Goal: Task Accomplishment & Management: Manage account settings

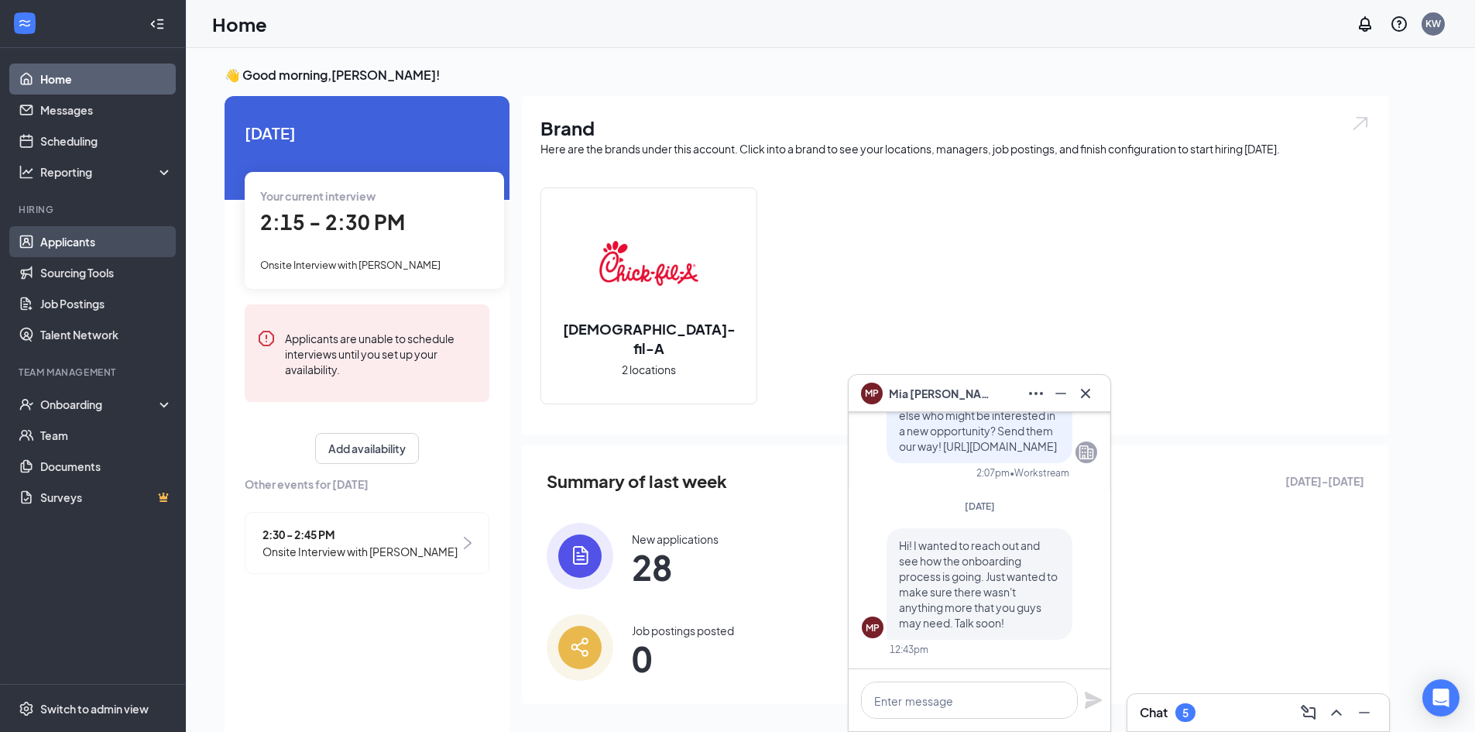
click at [117, 232] on link "Applicants" at bounding box center [106, 241] width 132 height 31
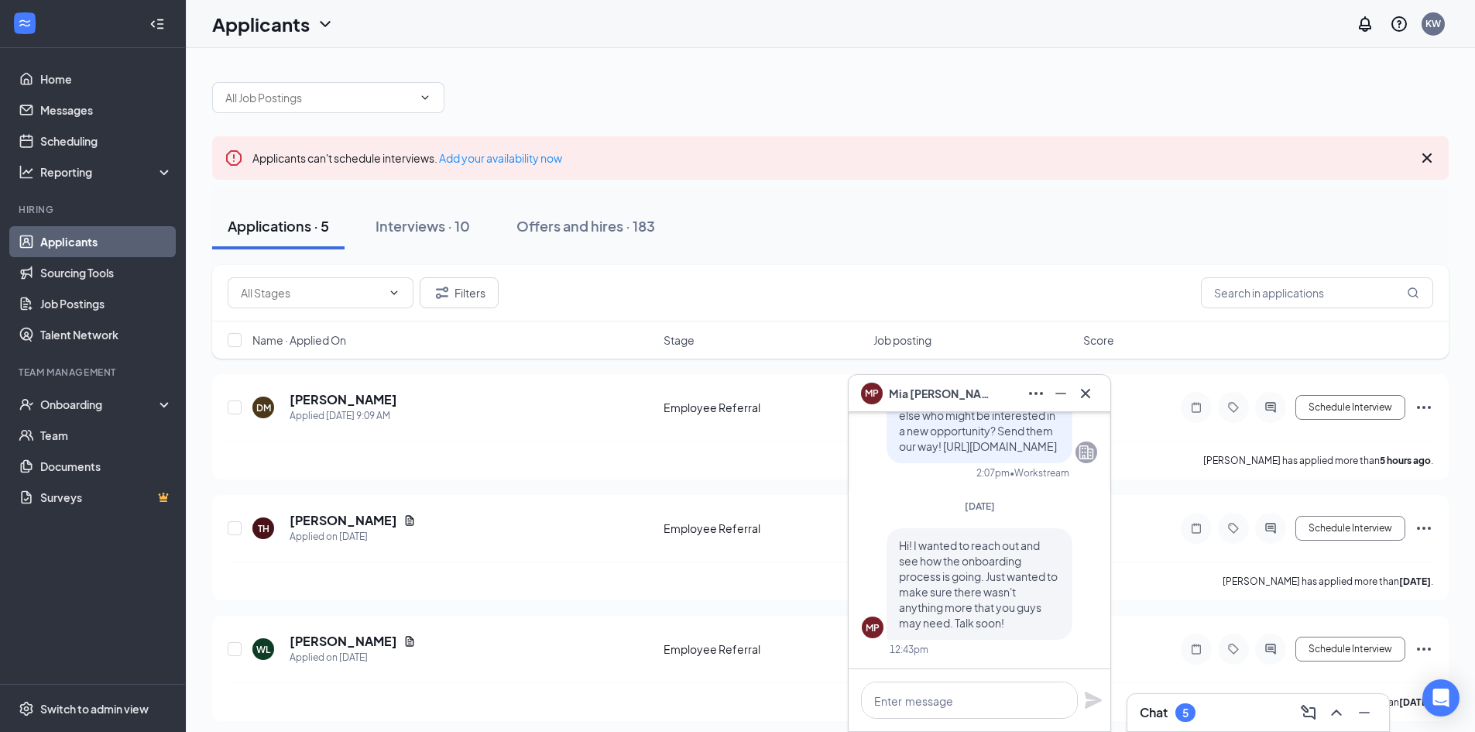
click at [1098, 388] on div "MP [PERSON_NAME]" at bounding box center [980, 393] width 262 height 37
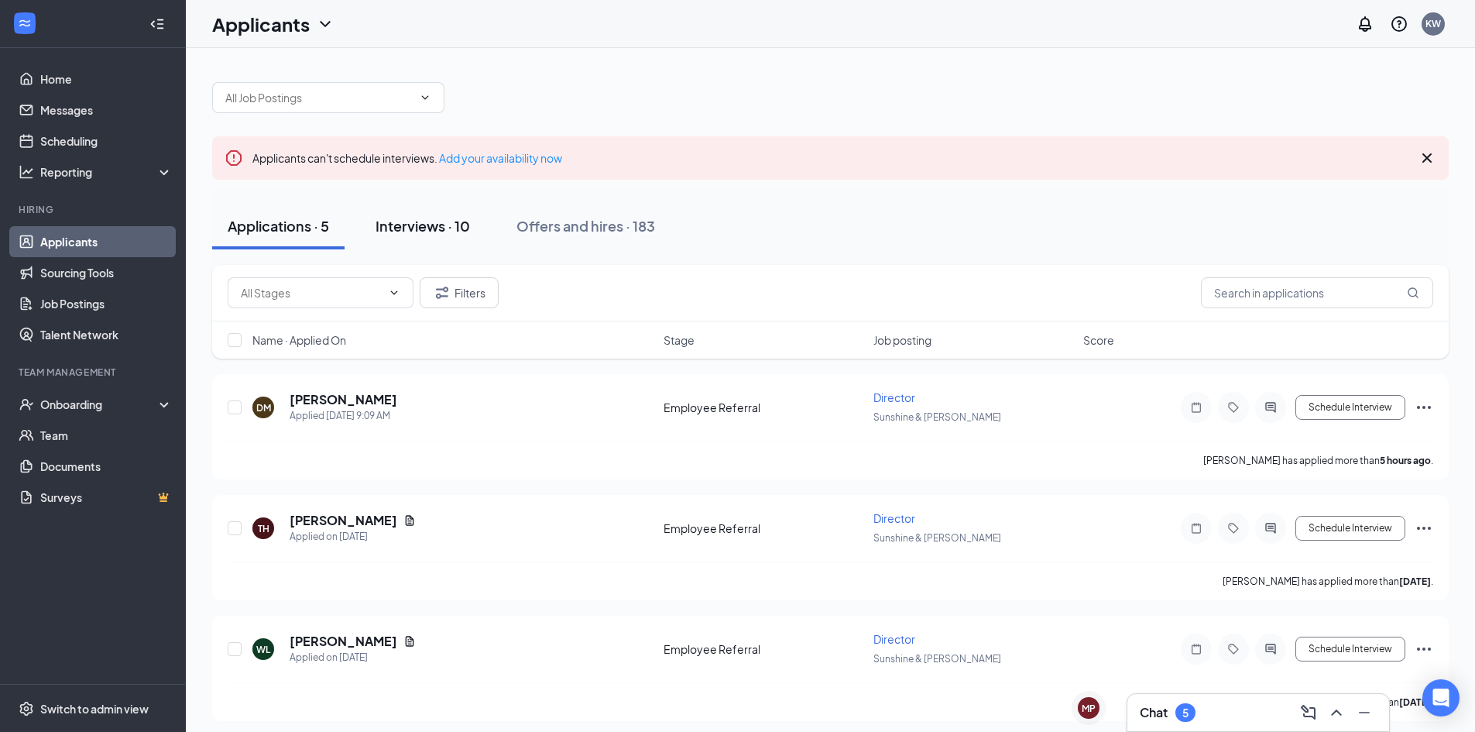
click at [462, 232] on div "Interviews · 10" at bounding box center [423, 225] width 94 height 19
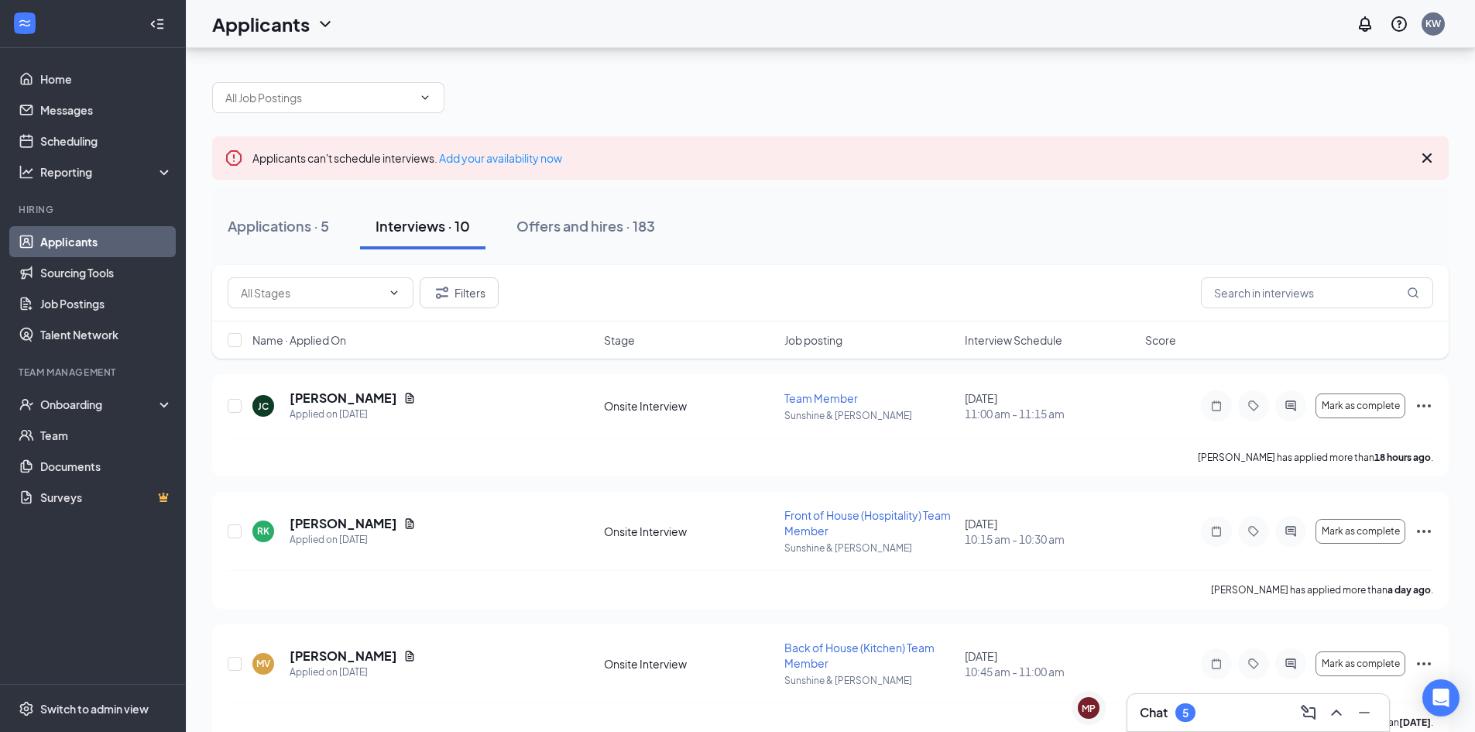
scroll to position [640, 0]
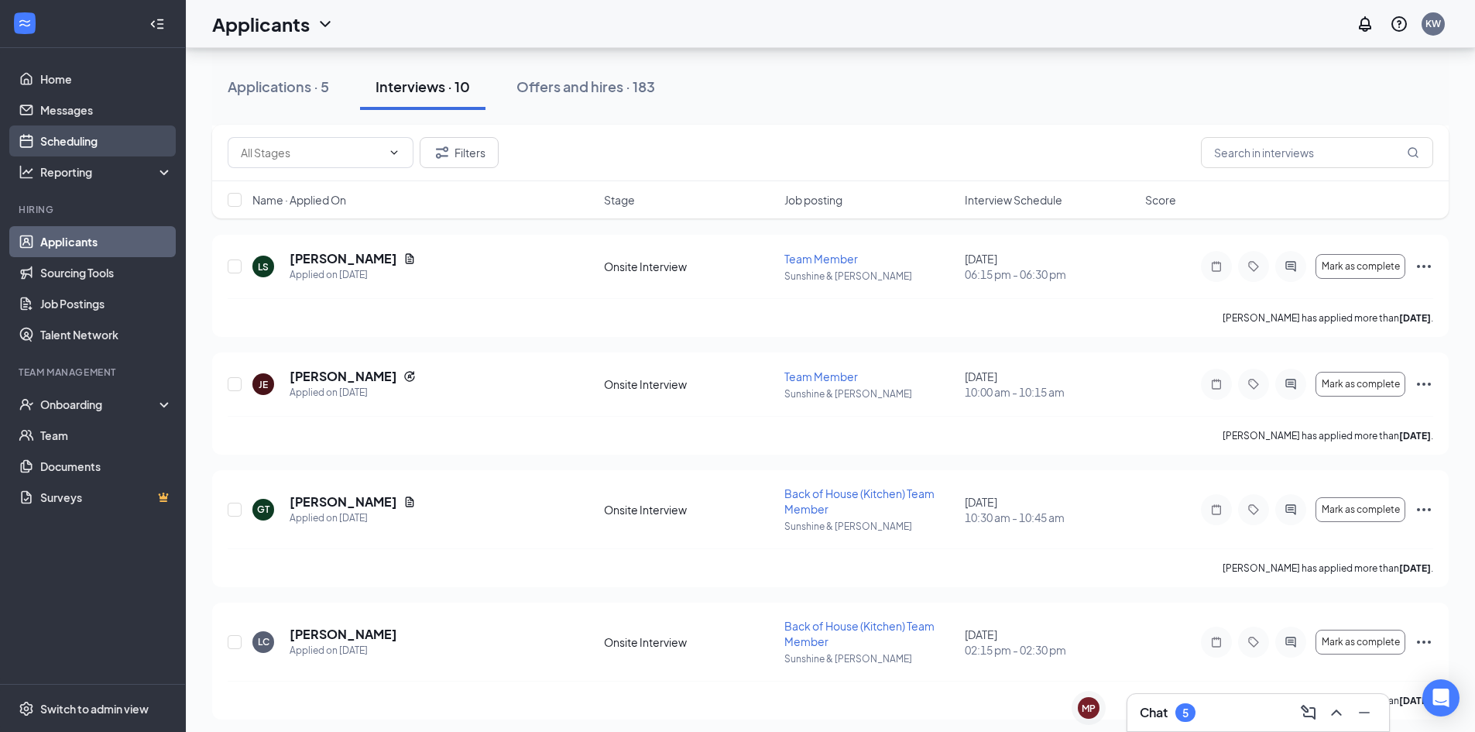
click at [83, 138] on link "Scheduling" at bounding box center [106, 140] width 132 height 31
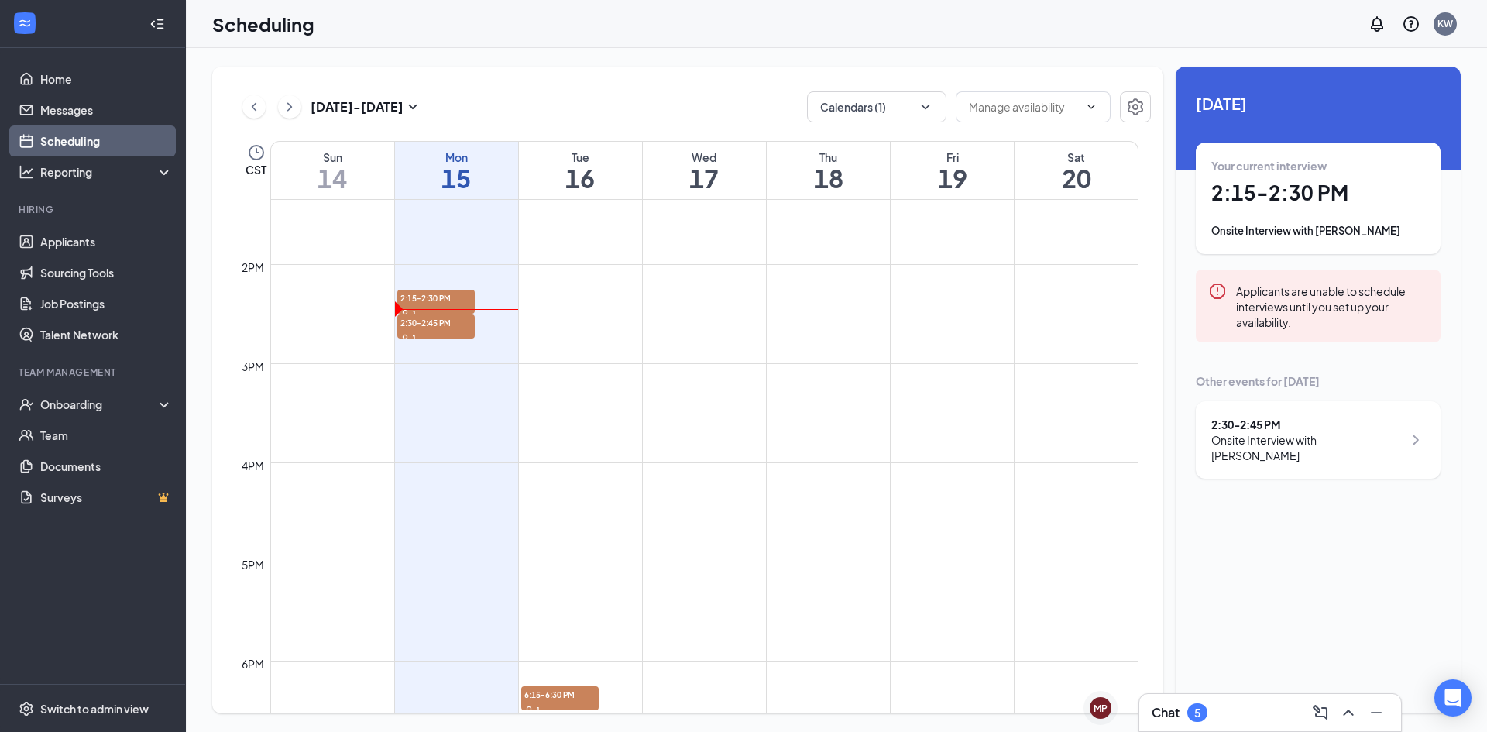
scroll to position [1323, 0]
click at [443, 323] on span "2:30-2:45 PM" at bounding box center [435, 322] width 77 height 15
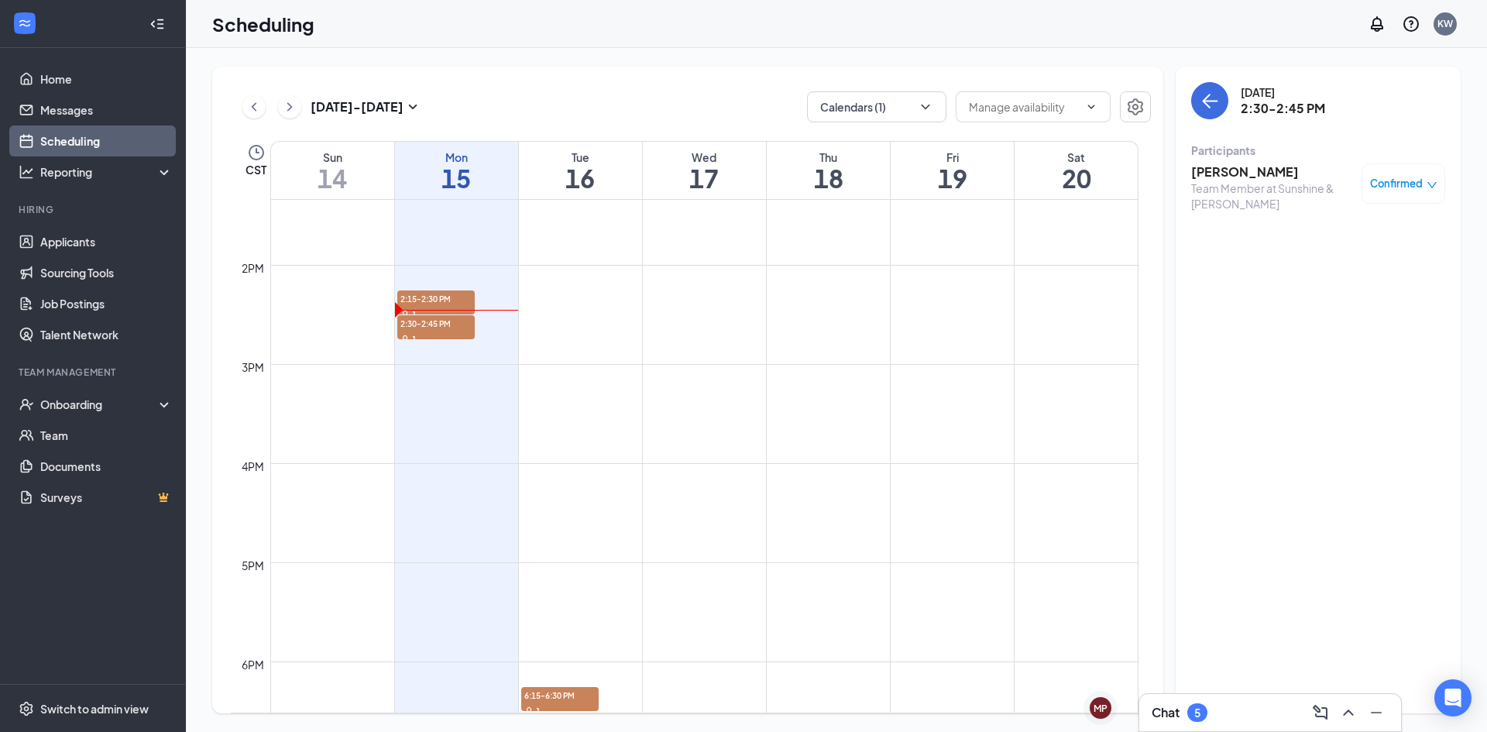
click at [1230, 181] on div "Team Member at Sunshine & [PERSON_NAME]" at bounding box center [1272, 195] width 163 height 31
click at [1230, 177] on h3 "[PERSON_NAME]" at bounding box center [1272, 171] width 163 height 17
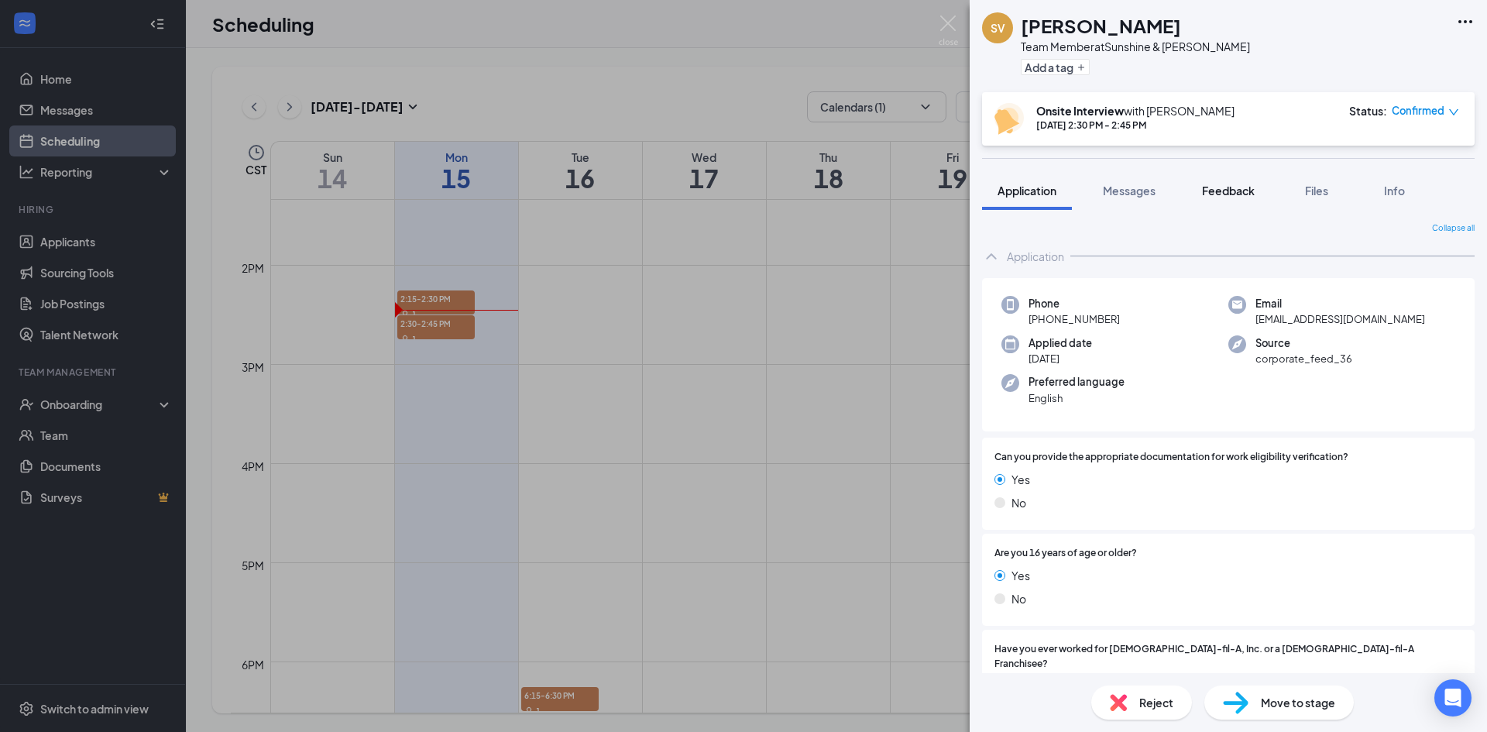
click at [1209, 186] on span "Feedback" at bounding box center [1228, 191] width 53 height 14
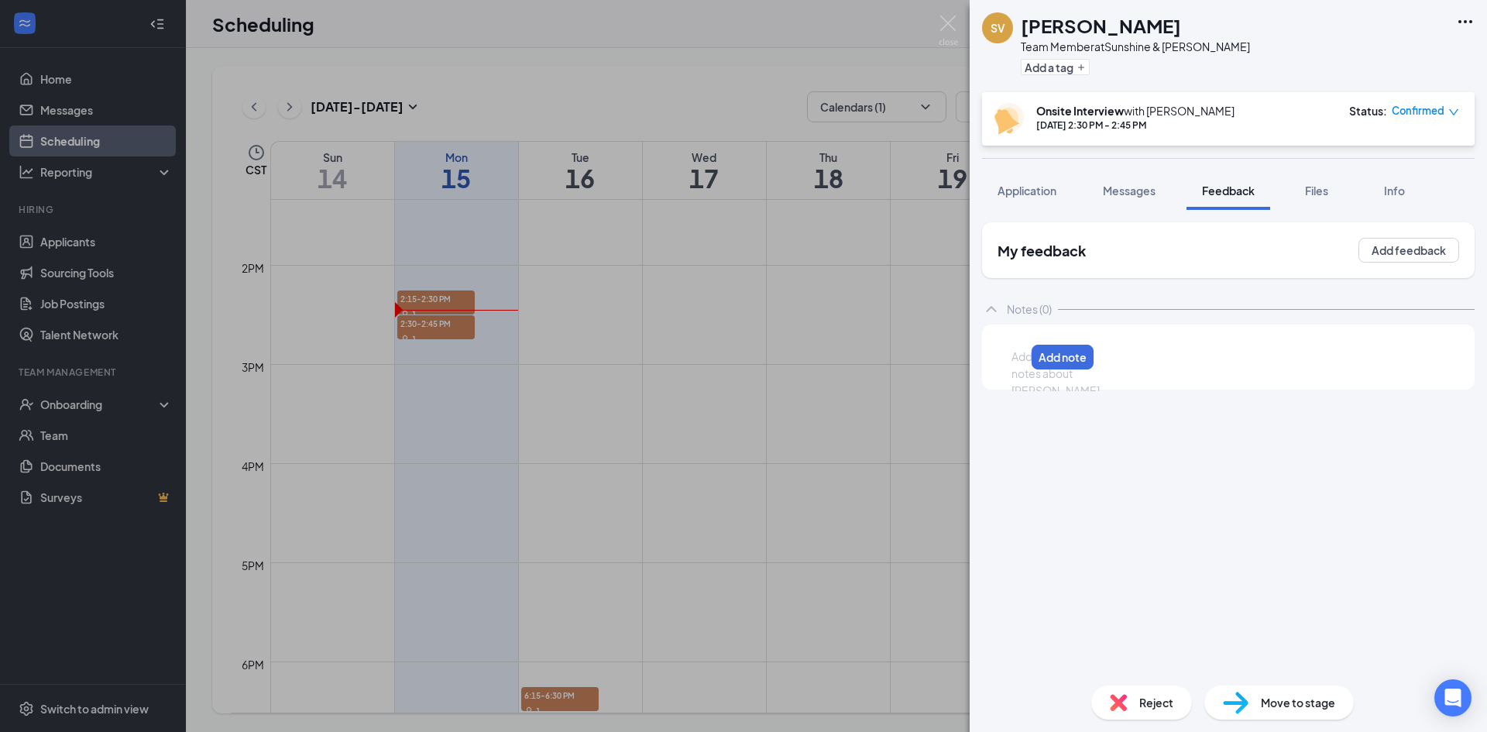
click at [1024, 362] on div at bounding box center [1018, 356] width 12 height 16
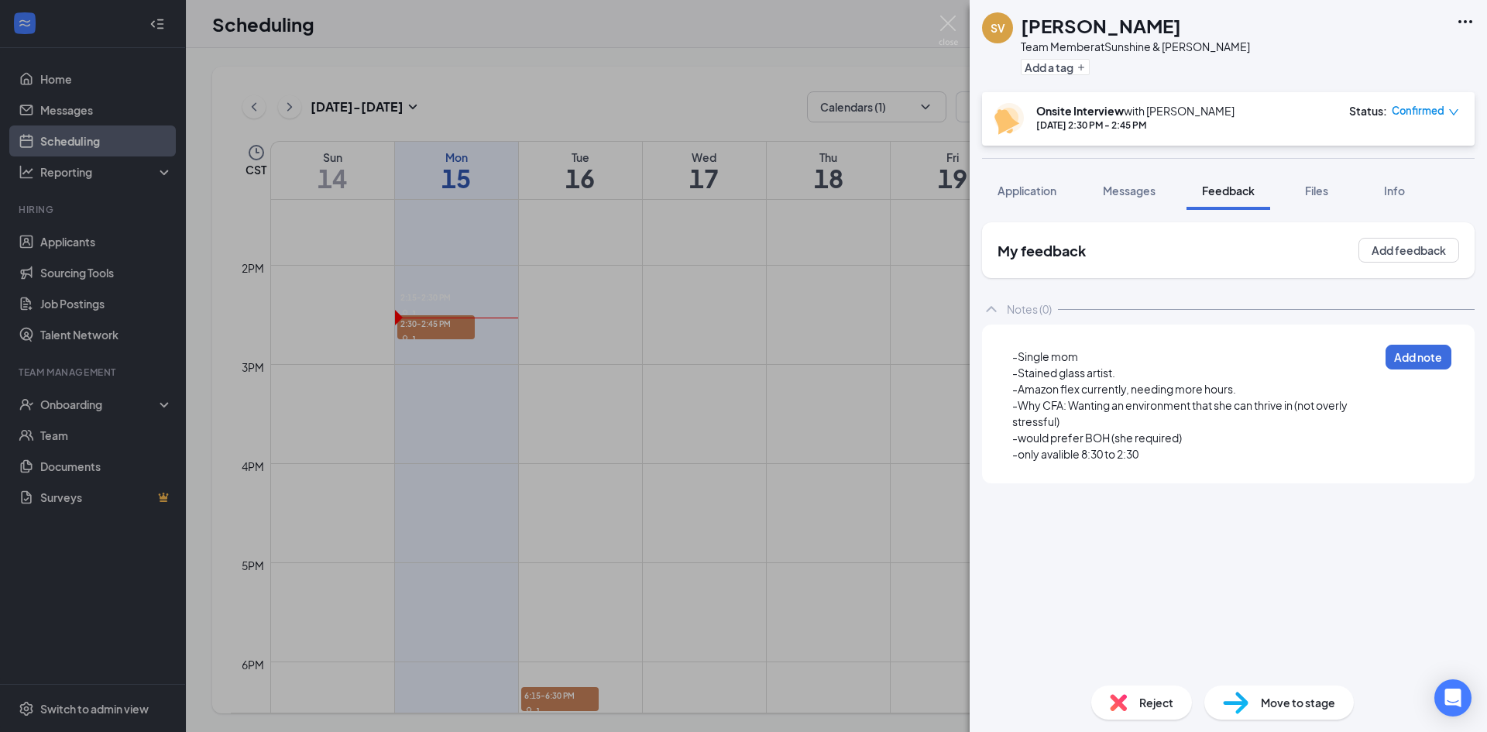
click at [1062, 458] on span "-only avalible 8:30 to 2:30" at bounding box center [1075, 454] width 126 height 14
click at [1146, 459] on div "-only avalible 8:30 to 2:30" at bounding box center [1195, 454] width 366 height 16
click at [1116, 362] on div "-Single mom" at bounding box center [1195, 356] width 366 height 16
click at [1263, 459] on span "-only avalible 8:30 to 2:30. Cannot work saturdays." at bounding box center [1137, 454] width 251 height 14
click at [1106, 417] on div "-Why CFA: Wanting an environment that she can thrive in (not overly stressful)" at bounding box center [1195, 413] width 366 height 33
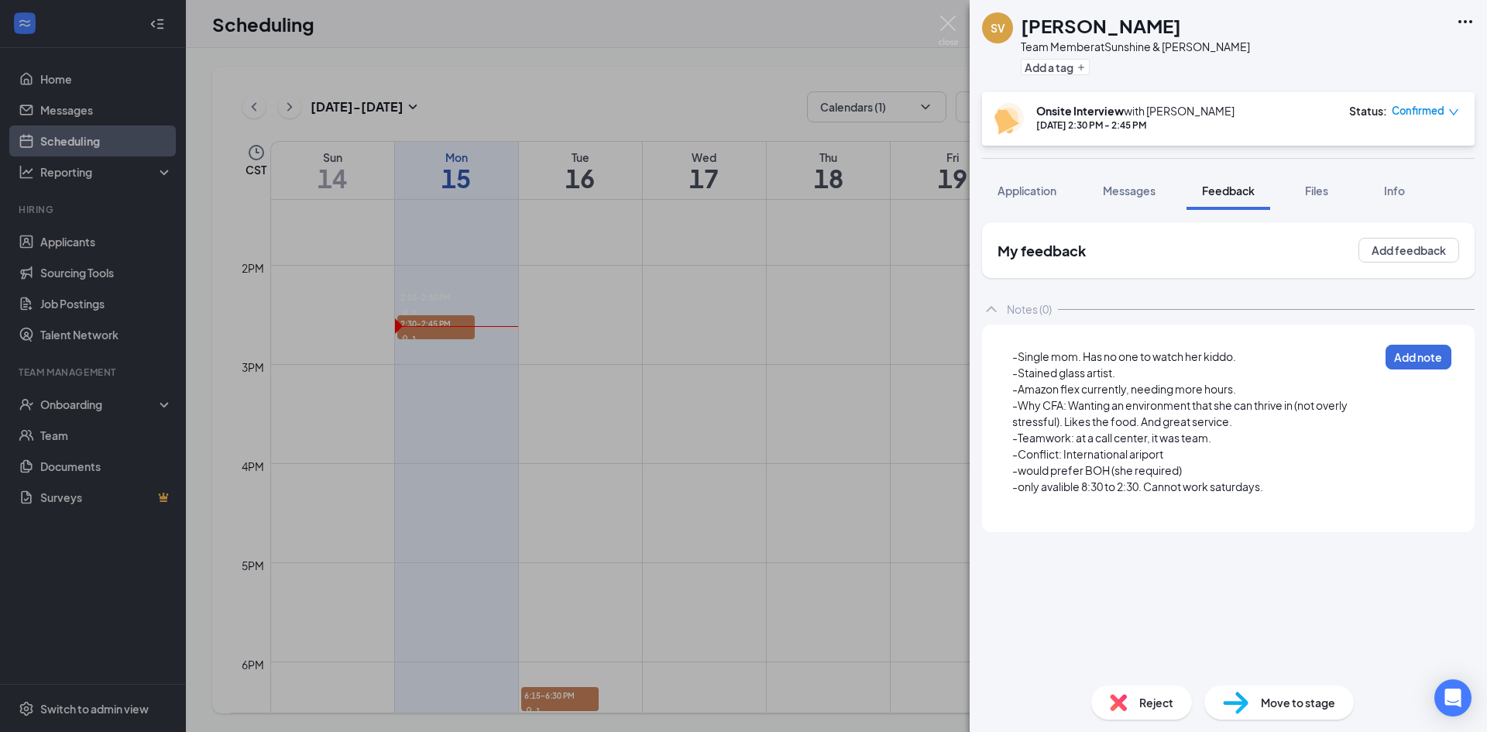
click at [1064, 452] on span "-Conflict: International ariport" at bounding box center [1087, 454] width 151 height 14
click at [1216, 455] on span "-Conflict: worked at International ariport" at bounding box center [1114, 454] width 204 height 14
click at [1289, 470] on span "-Conflict: worked at International ariport, a "gentleman" sut the line and a gu…" at bounding box center [1193, 462] width 362 height 30
click at [1349, 472] on div "-Conflict: worked at International ariport, a "gentleman" sut the line and a gu…" at bounding box center [1195, 462] width 366 height 33
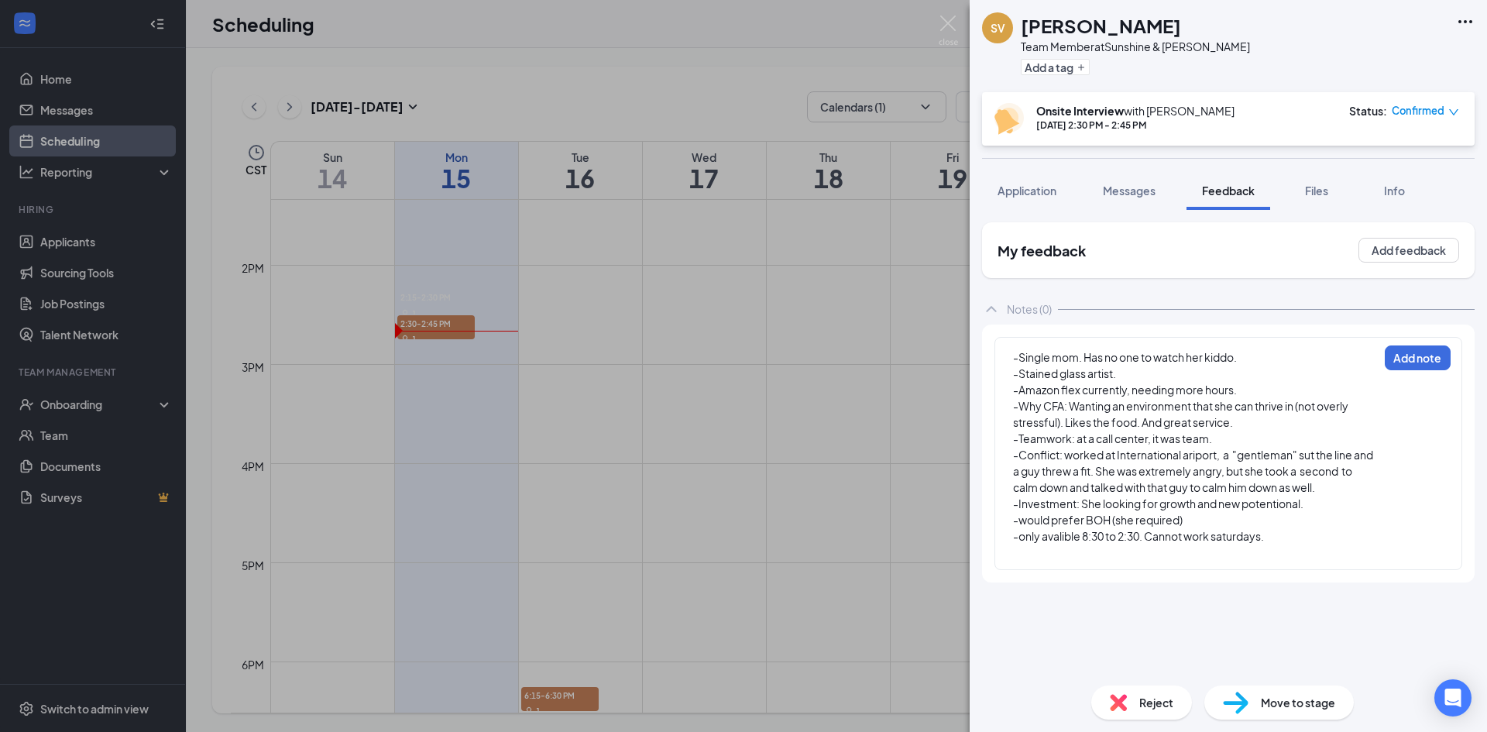
drag, startPoint x: 1052, startPoint y: 568, endPoint x: 1037, endPoint y: 530, distance: 40.3
click at [1037, 530] on div "-Single mom. Has no one to watch her kiddo. -Stained glass artist. -Amazon flex…" at bounding box center [1228, 453] width 468 height 233
click at [1041, 547] on div at bounding box center [1195, 552] width 366 height 16
click at [1010, 357] on div "-Single mom. Has no one to watch her kiddo. -Stained glass artist. -Amazon flex…" at bounding box center [1228, 461] width 468 height 249
click at [1016, 359] on span "-Single mom. Has no one to watch her kiddo." at bounding box center [1125, 357] width 224 height 14
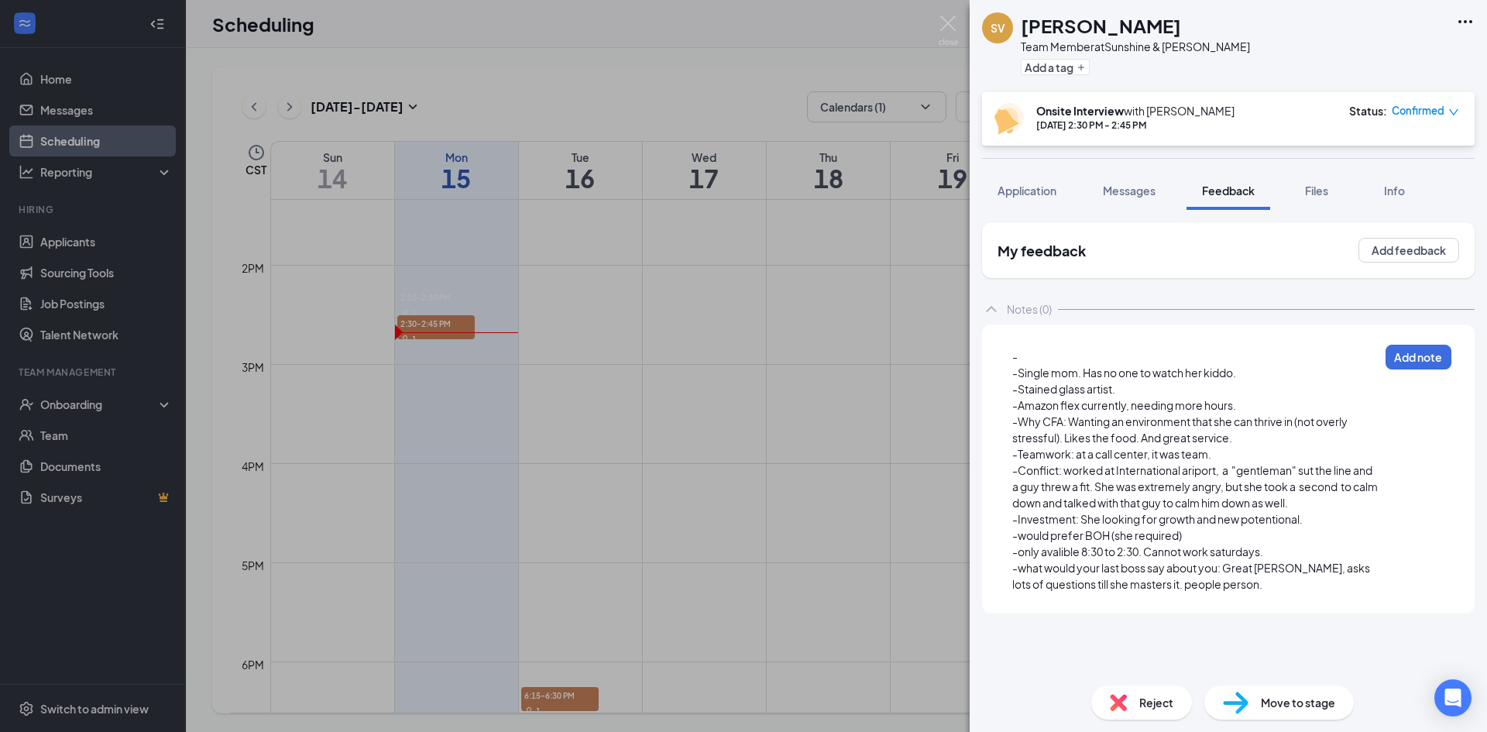
click at [1026, 350] on div "-" at bounding box center [1195, 356] width 366 height 16
click at [1292, 551] on div "-only avalible 8:30 to 2:30. Cannot work saturdays." at bounding box center [1195, 552] width 366 height 16
click at [1246, 589] on div "-what would your last boss say about you: Great [PERSON_NAME], asks lots of que…" at bounding box center [1195, 576] width 366 height 33
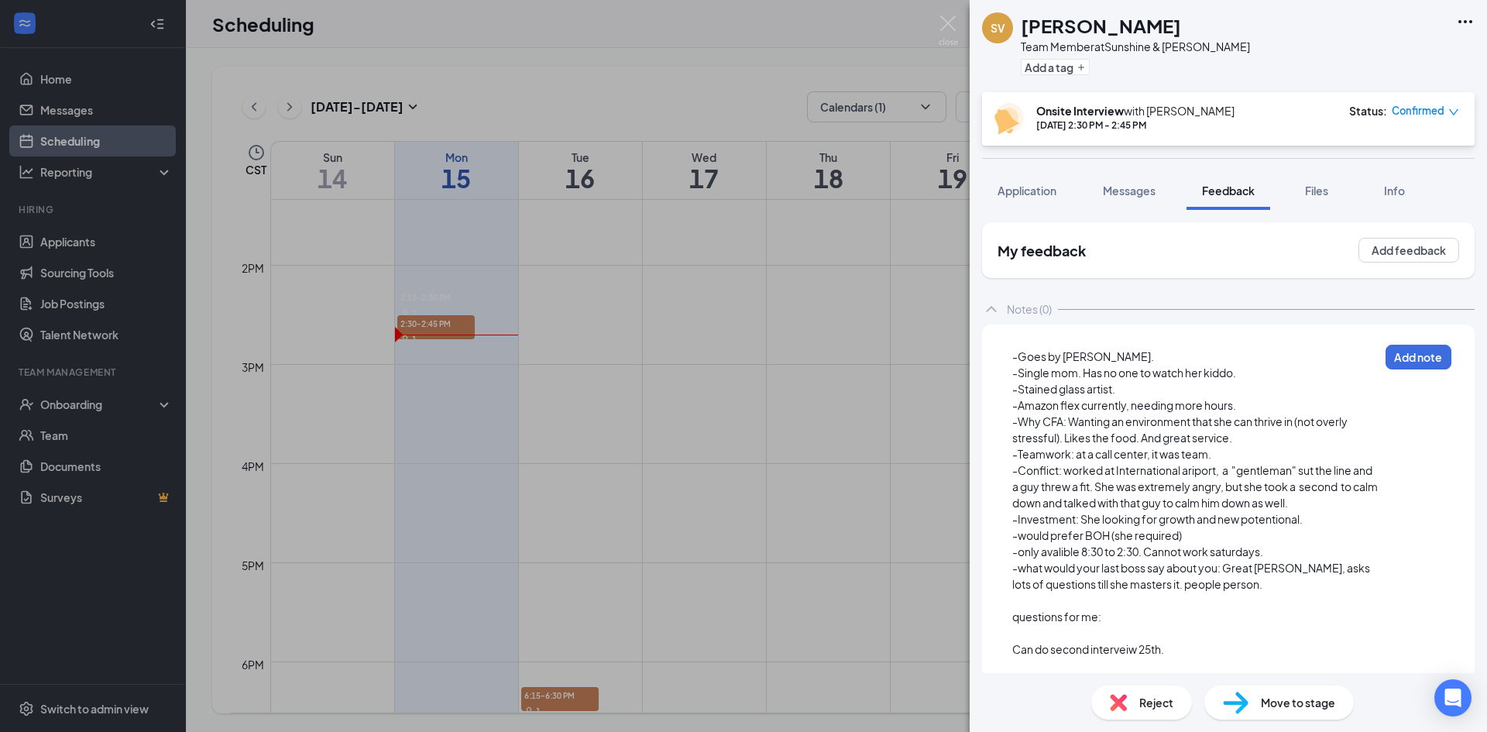
click at [1250, 583] on div "-what would your last boss say about you: Great [PERSON_NAME], asks lots of que…" at bounding box center [1195, 576] width 366 height 33
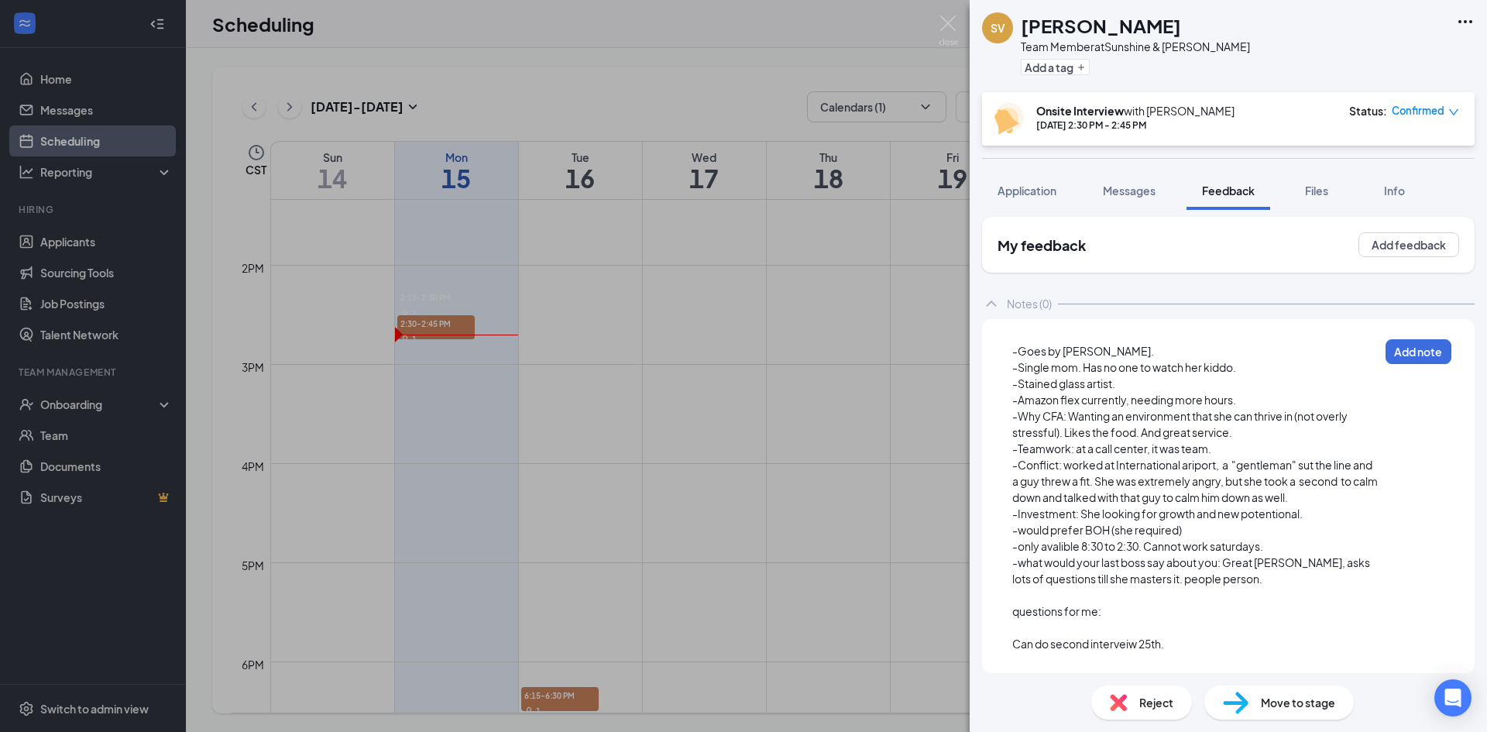
scroll to position [7, 0]
click at [1181, 645] on div "Can do second interveiw 25th." at bounding box center [1195, 644] width 366 height 16
click at [1204, 650] on div "Can do second interveiw 25th." at bounding box center [1195, 644] width 366 height 16
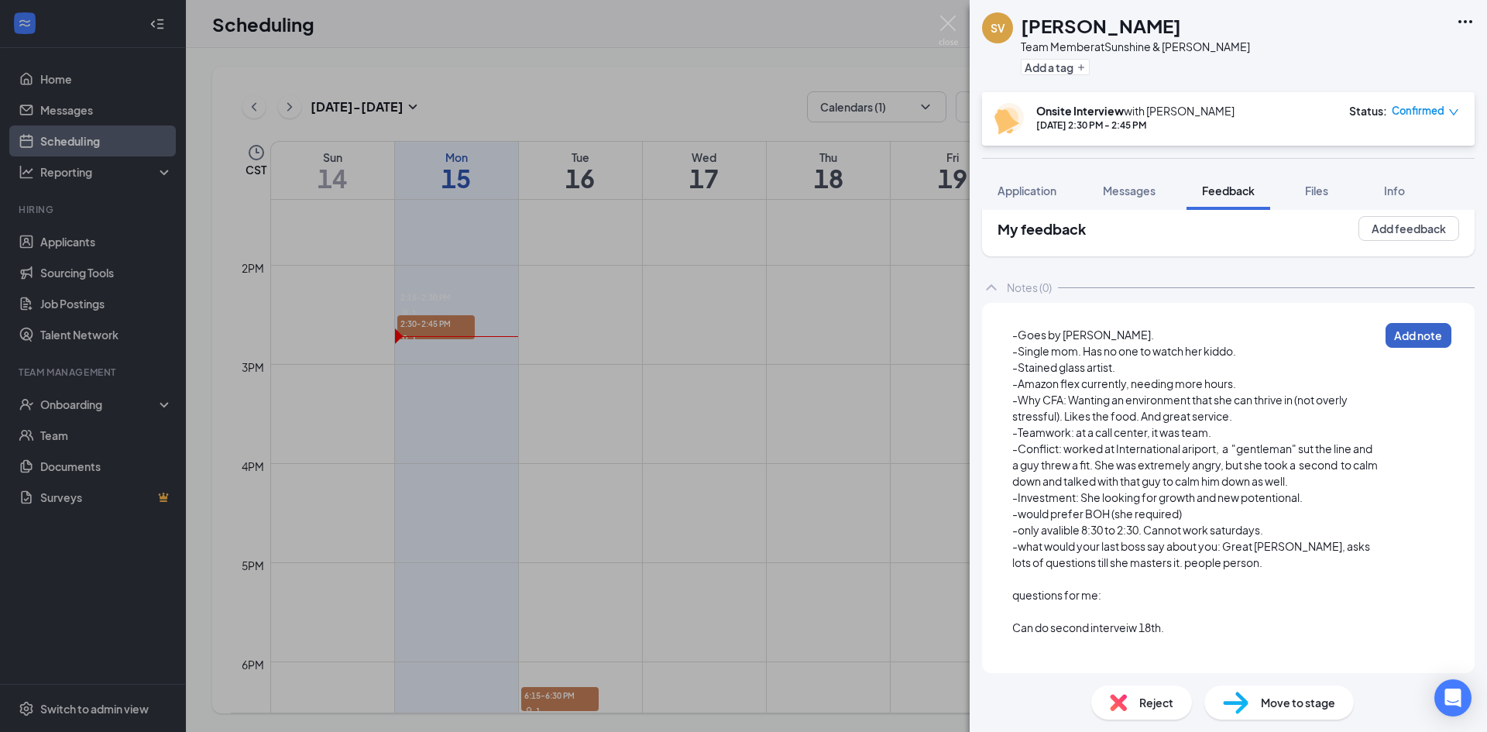
click at [1414, 331] on button "Add note" at bounding box center [1418, 335] width 66 height 25
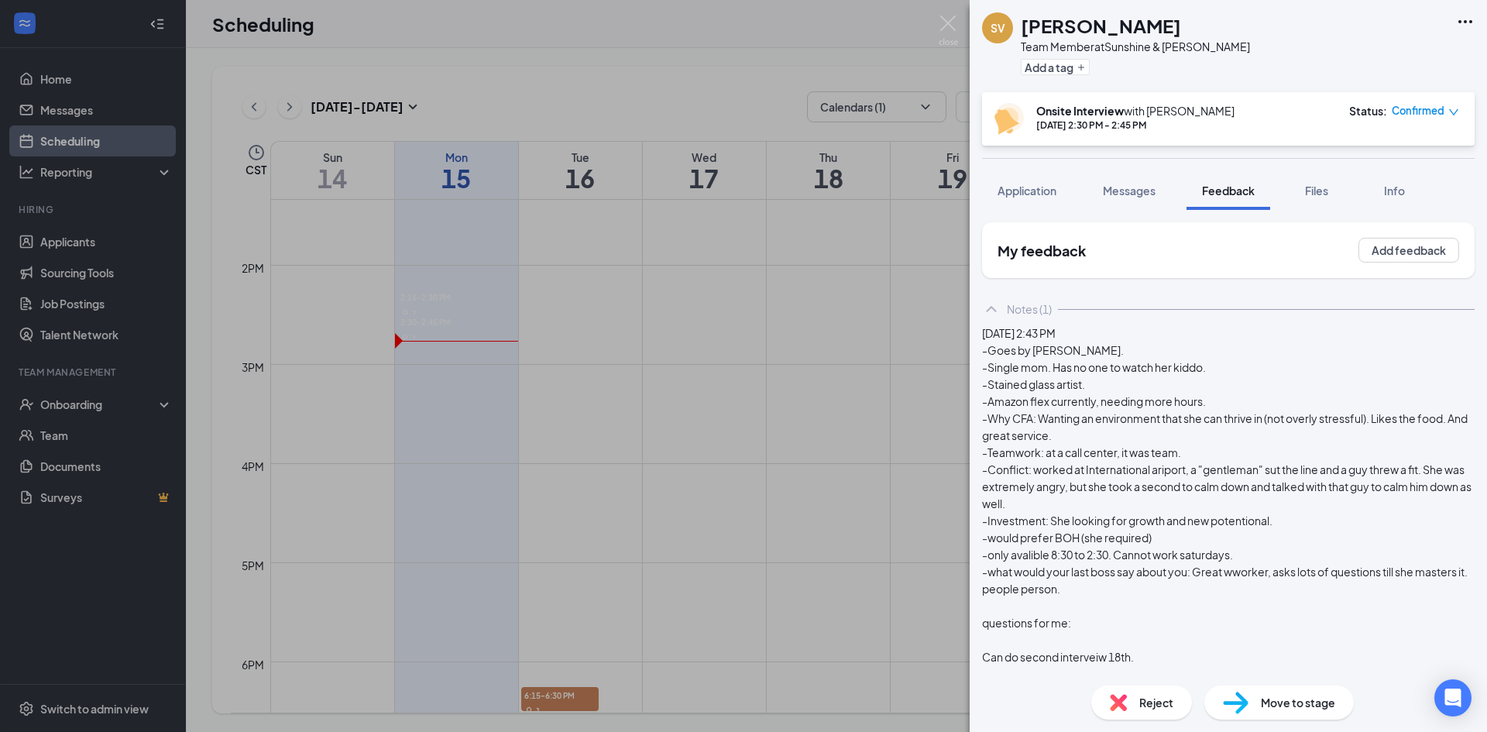
scroll to position [147, 0]
